Goal: Transaction & Acquisition: Purchase product/service

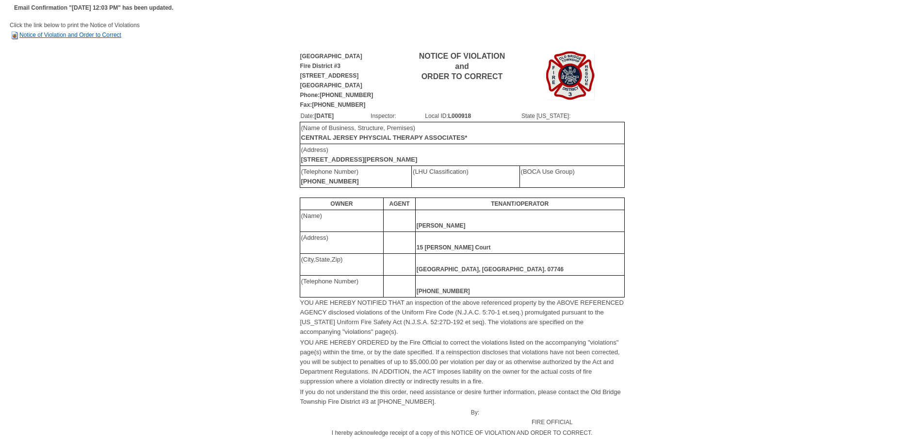
click at [93, 34] on link "Notice of Violation and Order to Correct" at bounding box center [66, 35] width 112 height 7
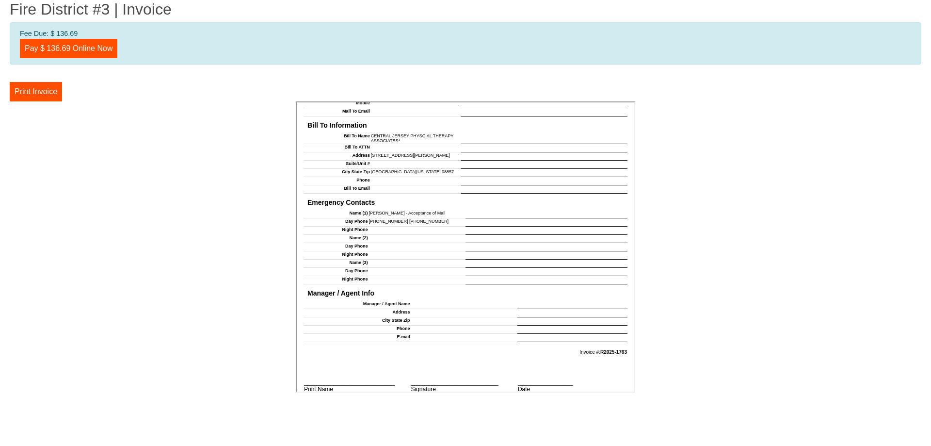
scroll to position [807, 0]
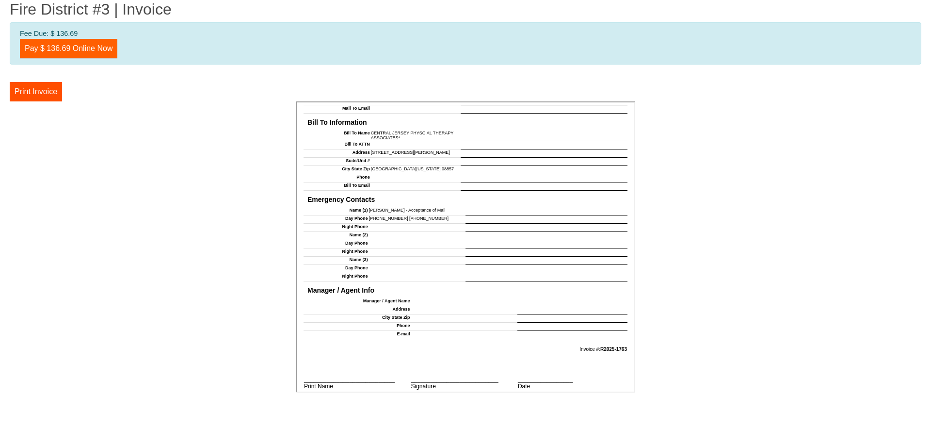
click at [74, 50] on link "Pay $ 136.69 Online Now" at bounding box center [68, 48] width 97 height 19
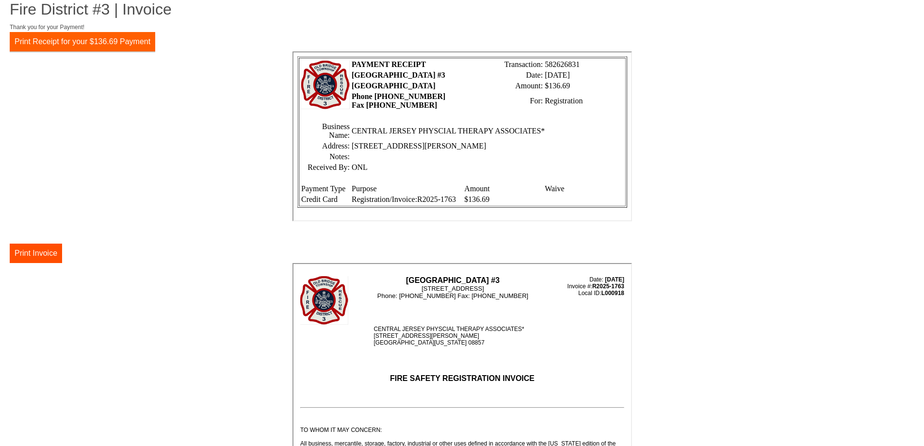
click at [127, 38] on button "Print Receipt for your $136.69 Payment" at bounding box center [82, 41] width 145 height 19
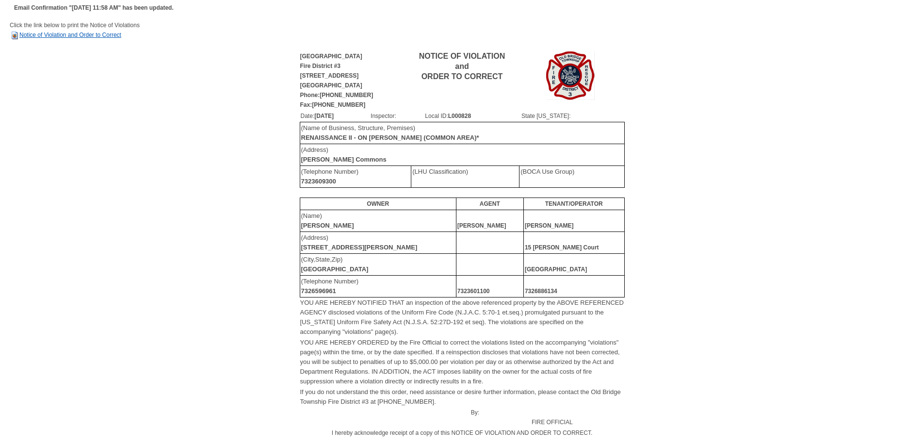
click at [78, 37] on link "Notice of Violation and Order to Correct" at bounding box center [66, 35] width 112 height 7
click at [44, 34] on link "Notice of Violation and Order to Correct" at bounding box center [66, 35] width 112 height 7
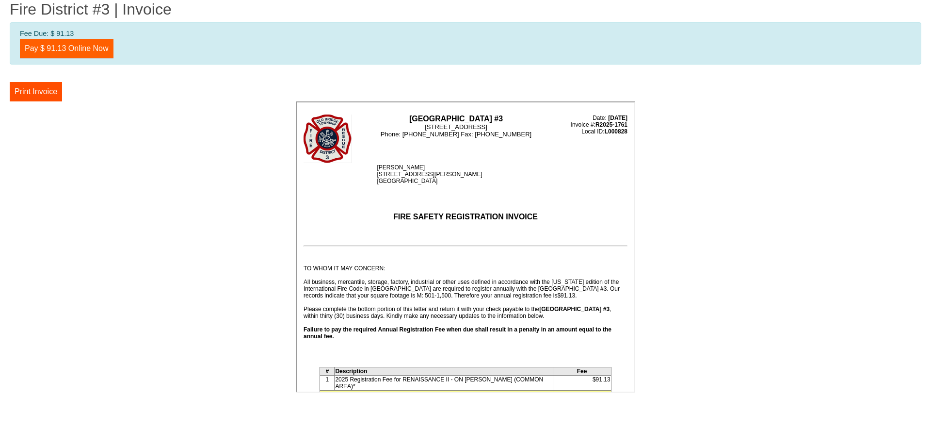
click at [72, 54] on link "Pay $ 91.13 Online Now" at bounding box center [67, 48] width 94 height 19
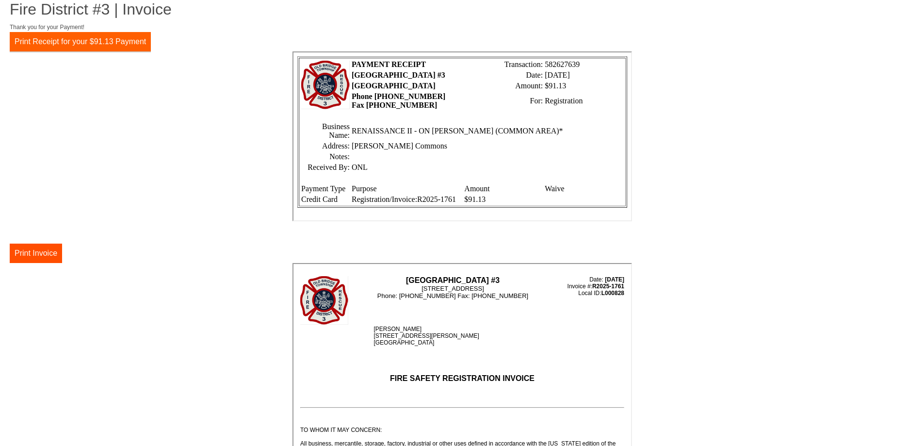
click at [100, 46] on button "Print Receipt for your $91.13 Payment" at bounding box center [80, 41] width 141 height 19
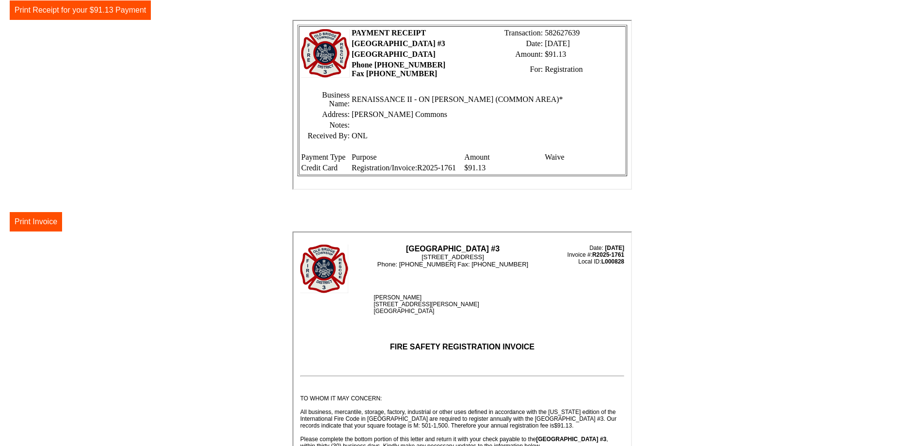
scroll to position [48, 0]
